Goal: Information Seeking & Learning: Learn about a topic

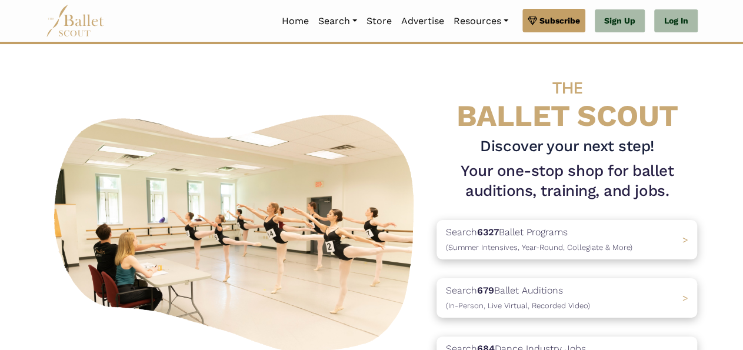
click at [598, 153] on h3 "Discover your next step!" at bounding box center [566, 146] width 261 height 20
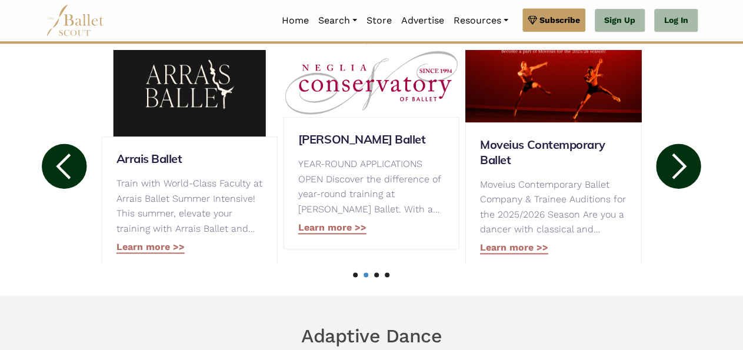
scroll to position [647, 0]
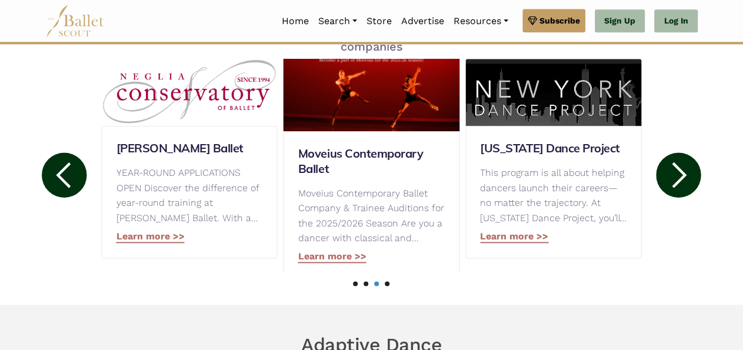
drag, startPoint x: 732, startPoint y: 135, endPoint x: 746, endPoint y: 116, distance: 23.4
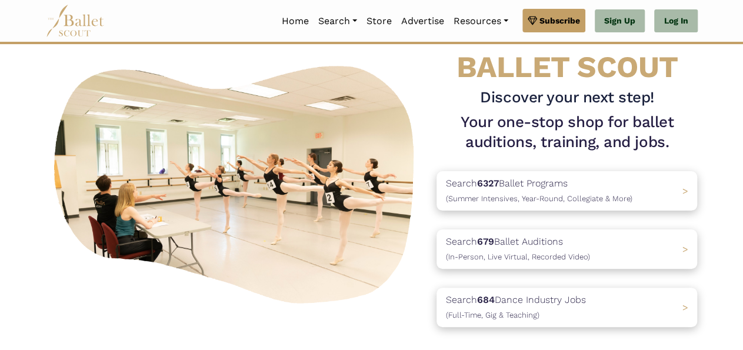
scroll to position [44, 0]
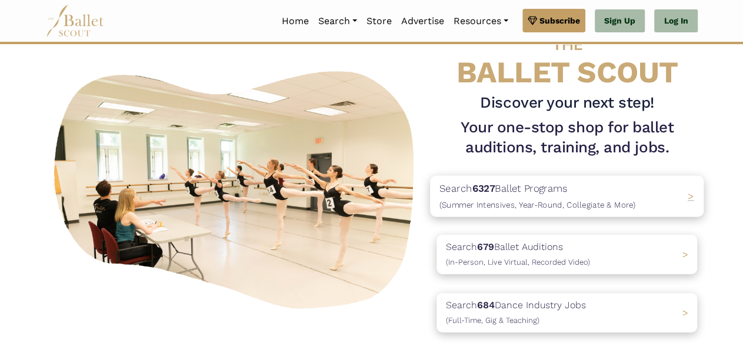
click at [536, 198] on p "Search 6327 Ballet Programs (Summer Intensives, Year-Round, Collegiate & More)" at bounding box center [537, 196] width 196 height 32
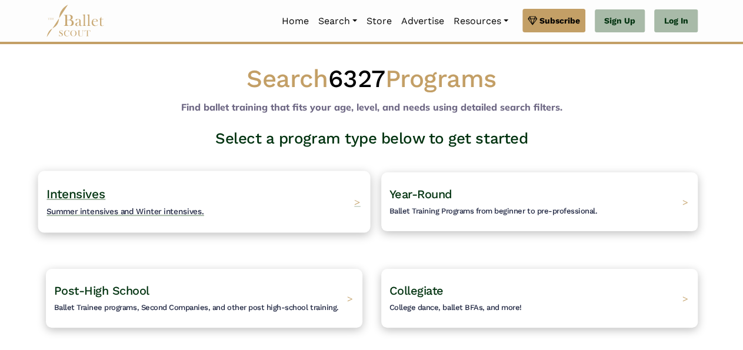
click at [275, 189] on div "Intensives Summer intensives and Winter intensives. >" at bounding box center [204, 202] width 332 height 62
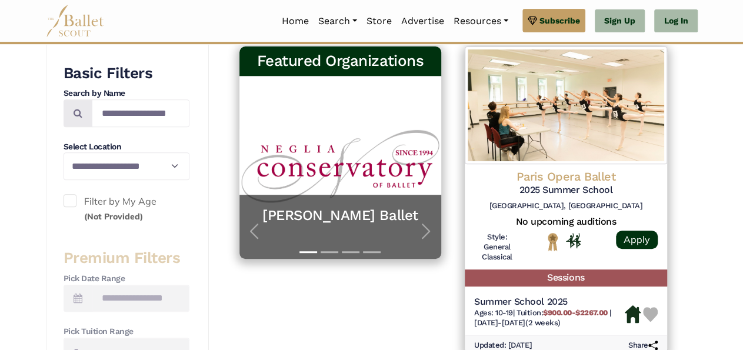
scroll to position [223, 0]
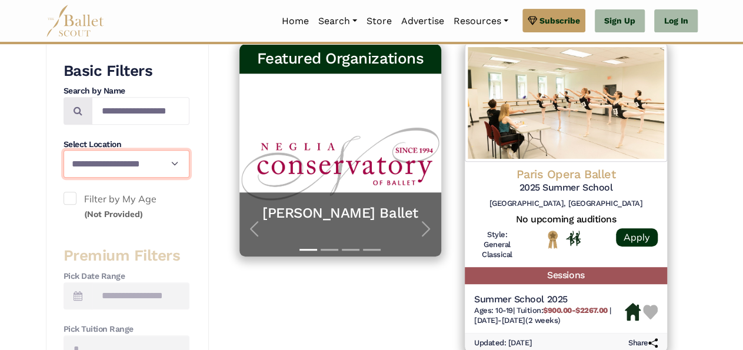
select select "**"
click option "********" at bounding box center [0, 0] width 0 height 0
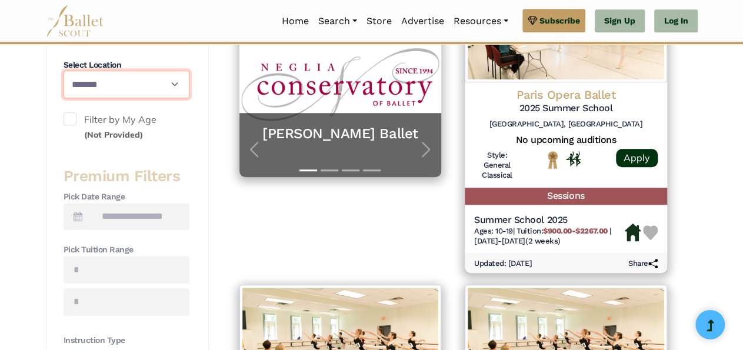
scroll to position [315, 0]
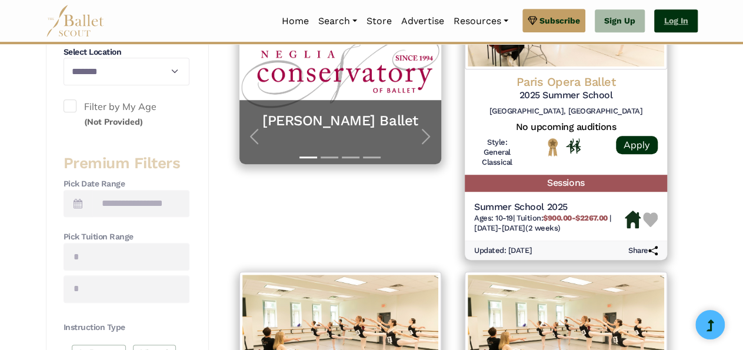
click at [684, 25] on link "Log In" at bounding box center [675, 21] width 43 height 24
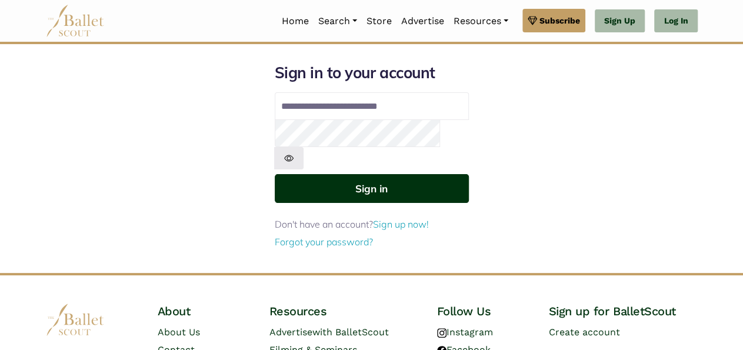
type input "**********"
click at [363, 174] on button "Sign in" at bounding box center [372, 188] width 194 height 29
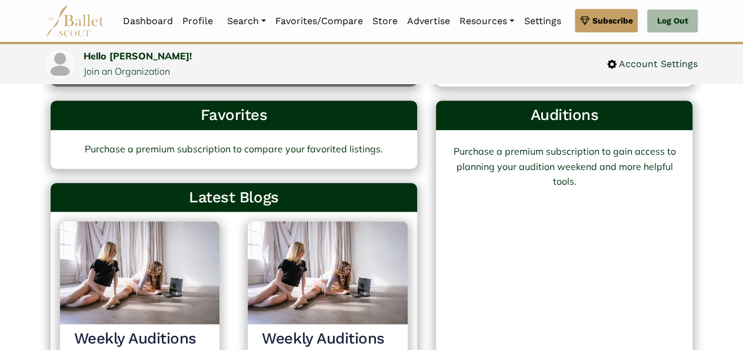
scroll to position [336, 0]
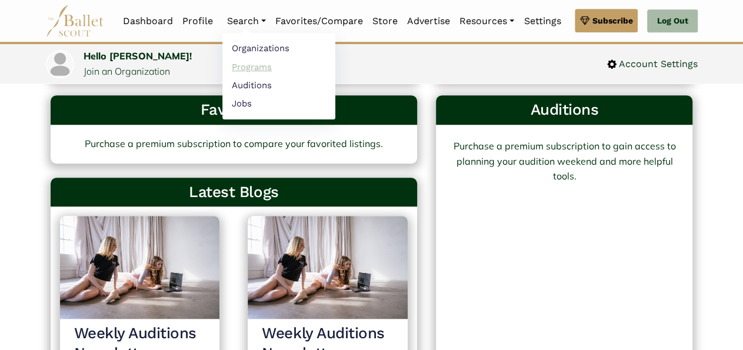
click at [249, 72] on link "Programs" at bounding box center [278, 67] width 113 height 18
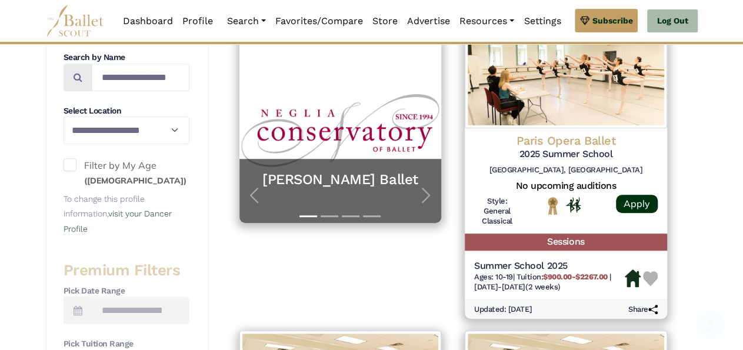
scroll to position [274, 0]
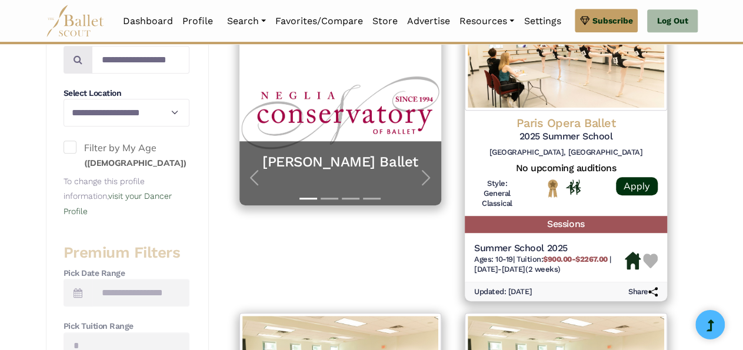
click at [68, 157] on label "Filter by My Age (14 years old)" at bounding box center [127, 156] width 126 height 30
click at [123, 114] on select "**********" at bounding box center [127, 112] width 126 height 27
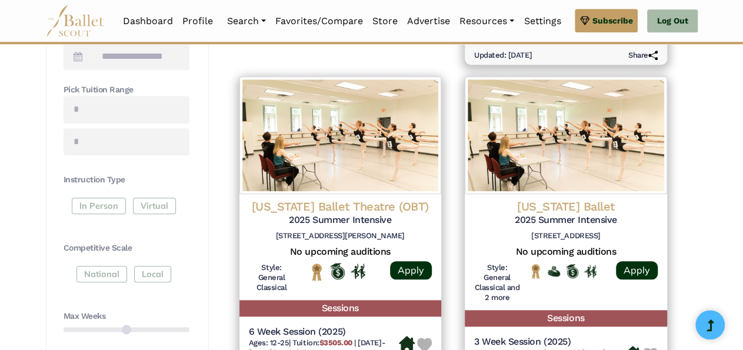
scroll to position [513, 0]
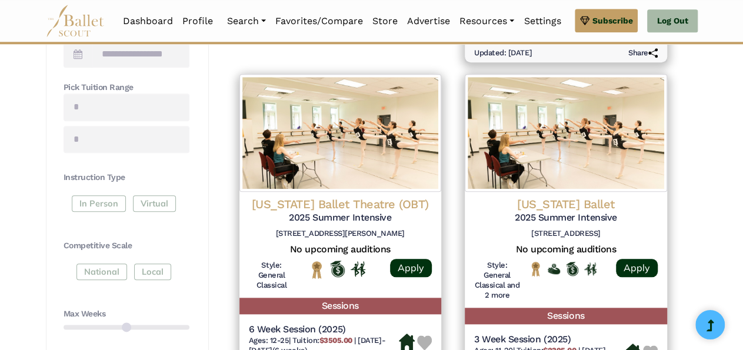
click at [118, 197] on div "In Person Virtual" at bounding box center [127, 205] width 126 height 21
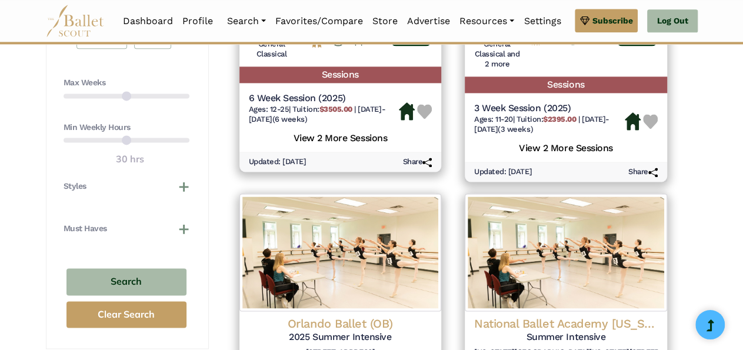
scroll to position [759, 0]
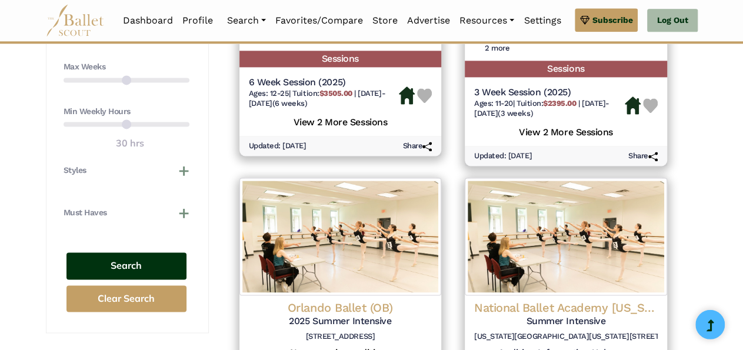
click at [121, 260] on button "Search" at bounding box center [126, 267] width 120 height 28
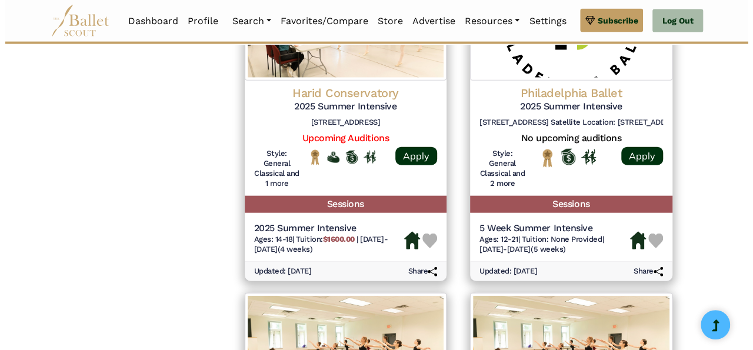
scroll to position [1299, 0]
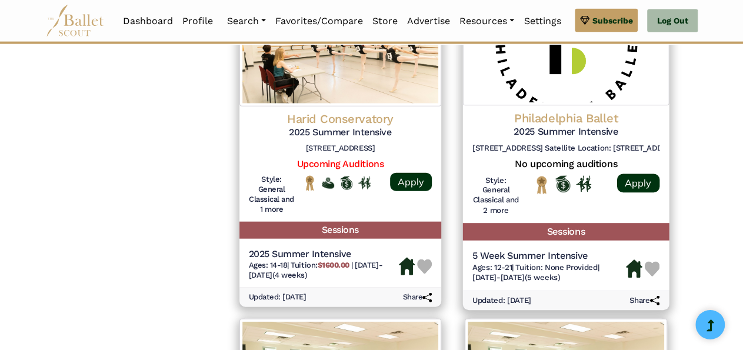
click at [574, 85] on img at bounding box center [566, 45] width 206 height 120
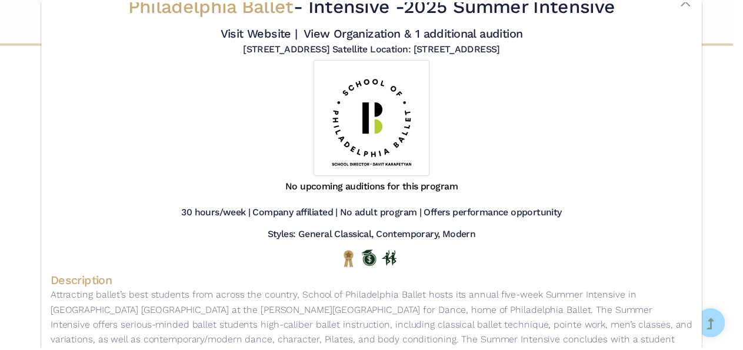
scroll to position [0, 0]
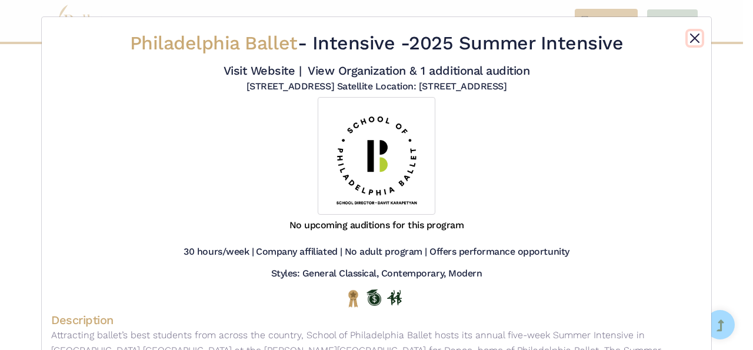
click at [689, 37] on button "Close" at bounding box center [695, 38] width 14 height 14
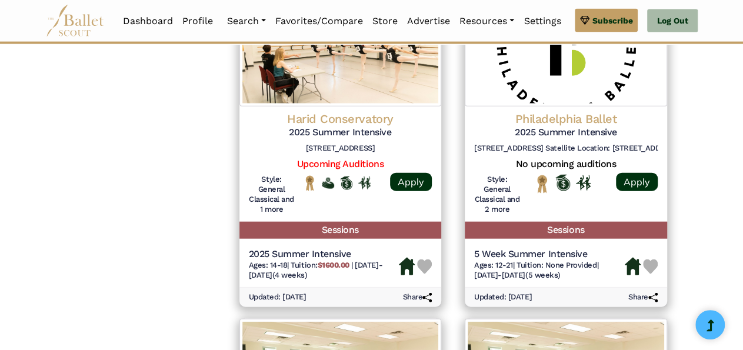
drag, startPoint x: 689, startPoint y: 37, endPoint x: 510, endPoint y: -50, distance: 198.3
